Goal: Transaction & Acquisition: Purchase product/service

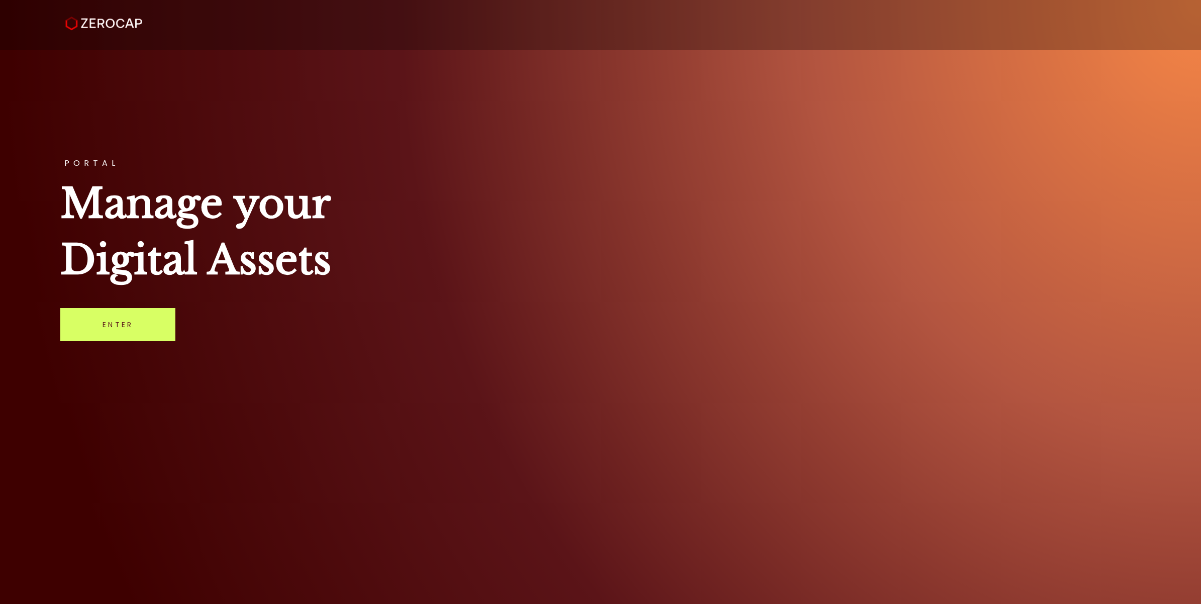
click at [173, 307] on div "PORTAL Manage your Digital Assets Enter" at bounding box center [600, 302] width 1201 height 604
click at [162, 313] on link "Enter" at bounding box center [117, 324] width 115 height 33
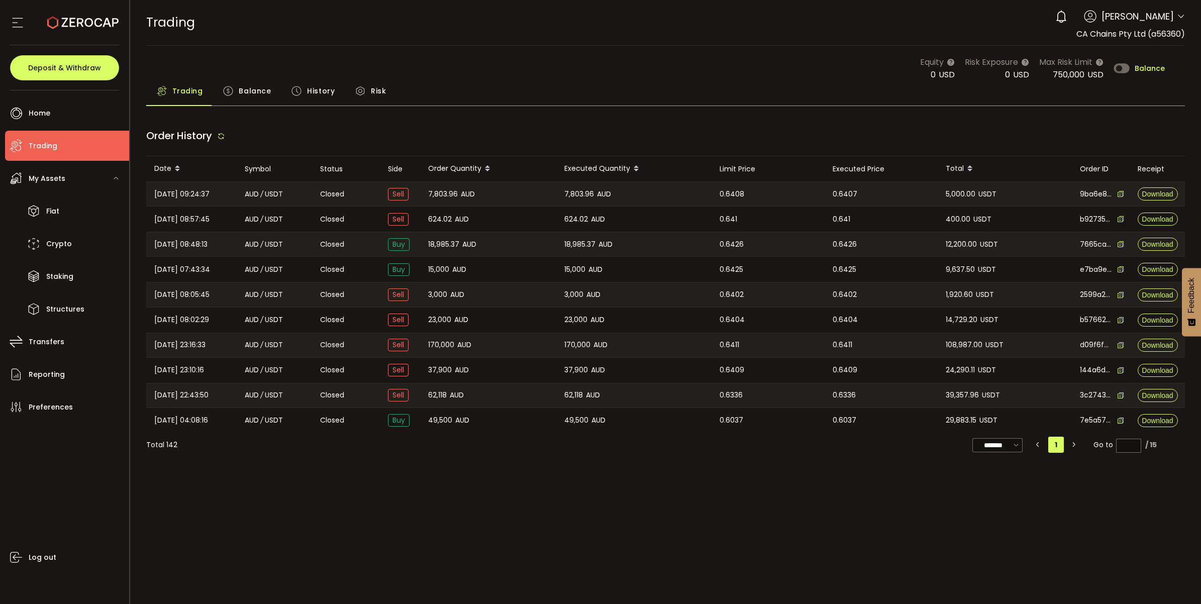
type input "***"
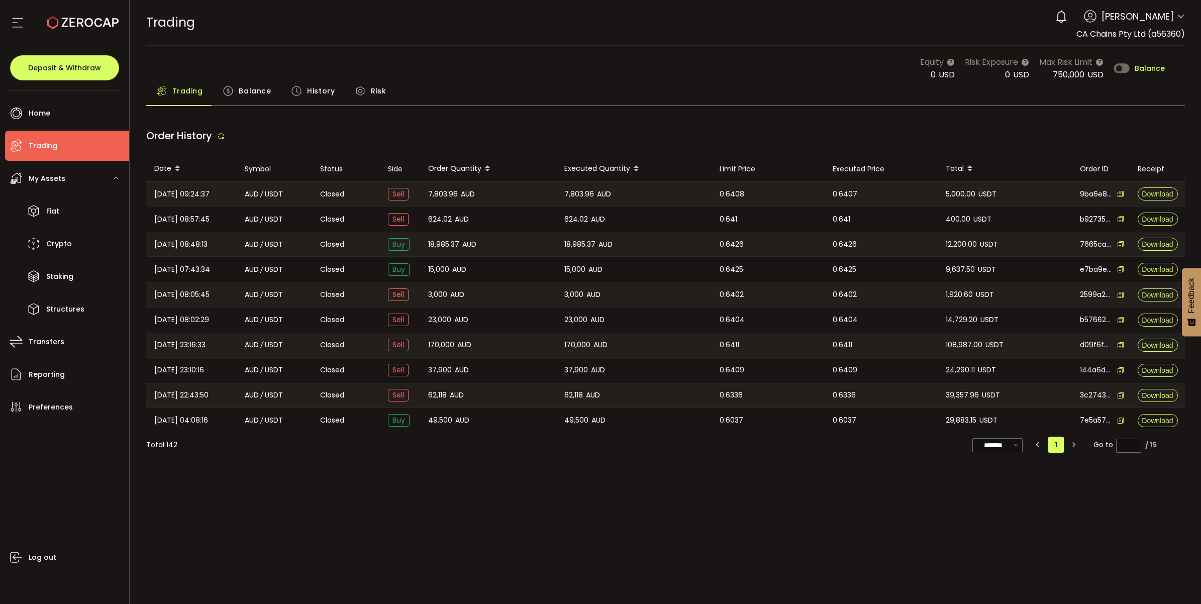
type input "***"
